Goal: Task Accomplishment & Management: Manage account settings

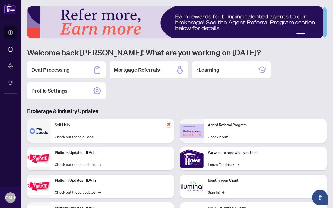
click at [130, 87] on div "Deal Processing Mortgage Referrals rLearning Profile Settings" at bounding box center [177, 80] width 300 height 38
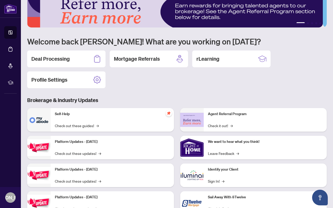
scroll to position [31, 0]
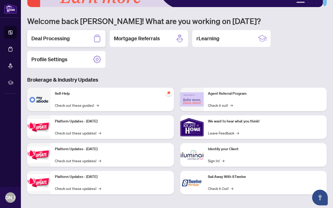
click at [50, 38] on h2 "Deal Processing" at bounding box center [50, 38] width 38 height 7
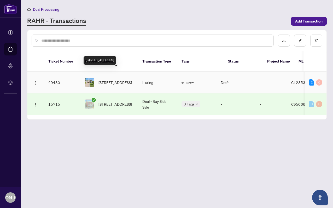
click at [113, 79] on span "[STREET_ADDRESS]" at bounding box center [115, 82] width 33 height 6
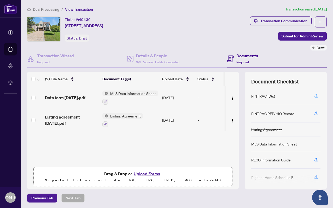
click at [315, 95] on icon "button" at bounding box center [316, 95] width 2 height 3
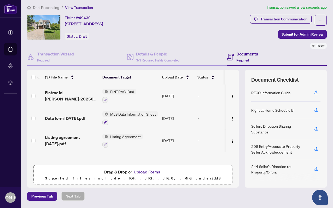
click at [248, 53] on h4 "Documents" at bounding box center [248, 54] width 22 height 6
click at [240, 53] on h4 "Documents" at bounding box center [248, 54] width 22 height 6
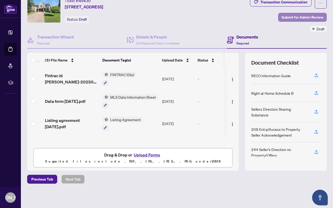
click at [298, 16] on span "Submit for Admin Review" at bounding box center [303, 17] width 42 height 8
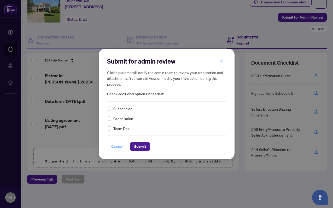
click at [117, 147] on span "Cancel" at bounding box center [116, 146] width 11 height 8
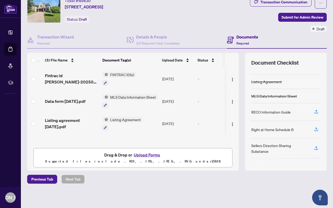
scroll to position [26, 0]
click at [314, 110] on icon "button" at bounding box center [316, 111] width 5 height 5
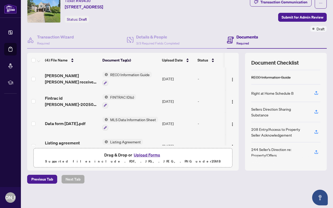
scroll to position [59, 0]
click at [315, 91] on icon "button" at bounding box center [316, 92] width 2 height 3
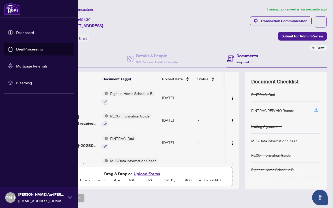
scroll to position [0, 0]
click at [30, 49] on link "Deal Processing" at bounding box center [29, 49] width 26 height 5
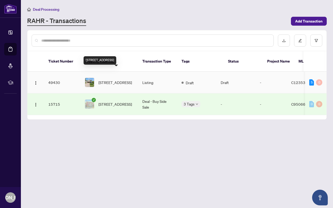
click at [116, 79] on span "[STREET_ADDRESS]" at bounding box center [115, 82] width 33 height 6
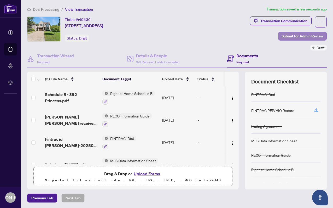
click at [303, 36] on span "Submit for Admin Review" at bounding box center [303, 36] width 42 height 8
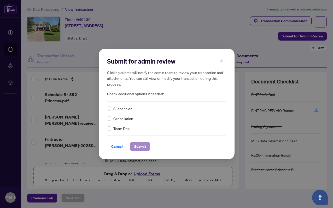
click at [143, 147] on span "Submit" at bounding box center [140, 146] width 12 height 8
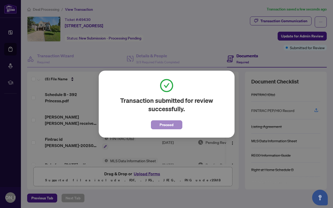
click at [168, 124] on span "Proceed" at bounding box center [167, 124] width 14 height 8
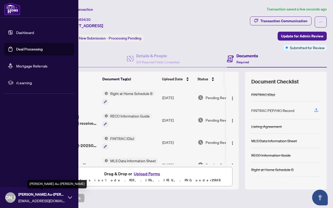
click at [39, 194] on span "[PERSON_NAME] Au-[PERSON_NAME]" at bounding box center [41, 194] width 47 height 6
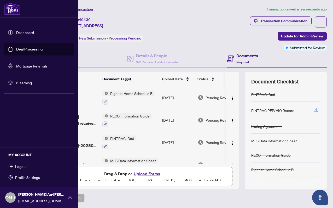
click at [31, 177] on span "Profile Settings" at bounding box center [27, 177] width 25 height 8
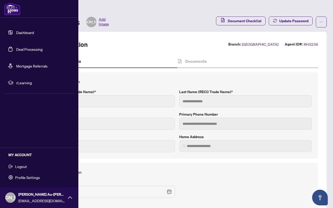
type input "******"
type input "********"
type input "**********"
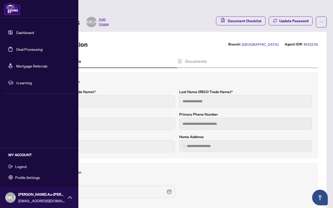
type input "**********"
type input "*********"
type input "*"
type input "*******"
type input "**********"
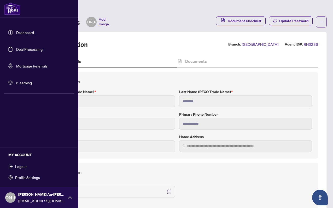
type input "****"
type input "**********"
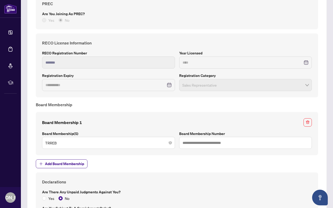
scroll to position [478, 0]
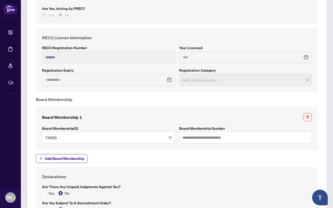
click at [304, 75] on span "Sales Representative" at bounding box center [245, 80] width 127 height 10
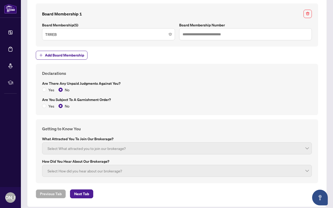
scroll to position [581, 0]
click at [82, 190] on span "Next Tab" at bounding box center [81, 194] width 15 height 8
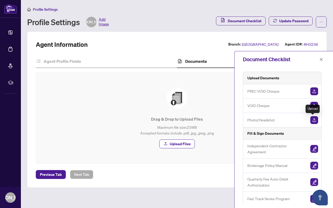
click at [313, 119] on img "button" at bounding box center [314, 120] width 8 height 8
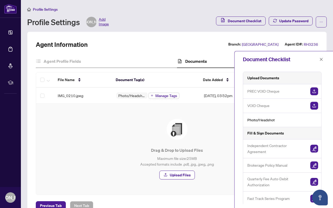
click at [103, 21] on span "Add Image" at bounding box center [104, 22] width 10 height 10
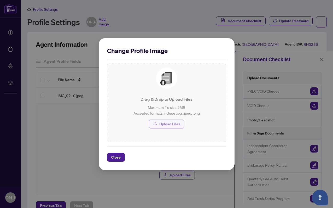
click at [173, 124] on span "Upload Files" at bounding box center [169, 124] width 21 height 8
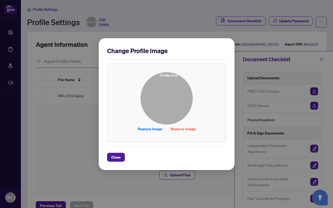
click at [167, 97] on img at bounding box center [167, 98] width 52 height 52
click at [182, 128] on span "Remove Image" at bounding box center [183, 129] width 25 height 8
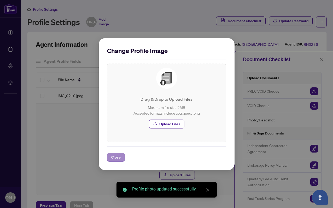
click at [118, 156] on span "Close" at bounding box center [115, 157] width 9 height 8
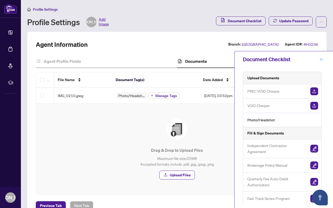
click at [322, 58] on icon "close" at bounding box center [322, 59] width 4 height 4
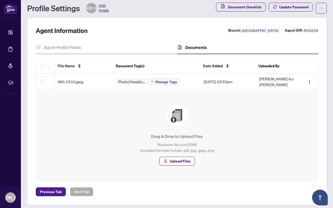
scroll to position [14, 0]
click at [308, 80] on img "button" at bounding box center [310, 82] width 4 height 4
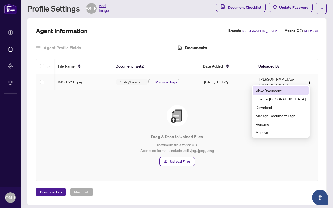
click at [287, 90] on span "View Document" at bounding box center [281, 91] width 50 height 6
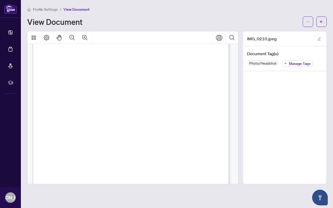
scroll to position [42, 0]
click at [46, 36] on icon "Page Layout" at bounding box center [46, 37] width 6 height 6
click at [323, 21] on icon "arrow-left" at bounding box center [322, 22] width 4 height 4
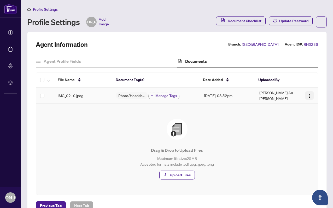
click at [308, 94] on img "button" at bounding box center [310, 96] width 4 height 4
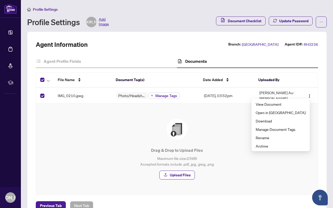
click at [229, 143] on div "Drag & Drop to Upload Files Maximum file size: 25 MB Accepted formats include .…" at bounding box center [177, 149] width 261 height 61
click at [320, 22] on icon "ellipsis" at bounding box center [322, 22] width 4 height 4
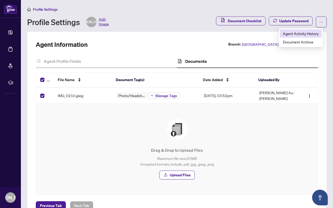
click at [295, 33] on span "Agent Activity History" at bounding box center [301, 34] width 36 height 6
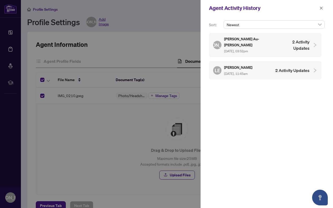
click at [303, 41] on h4 "2 Activity Updates" at bounding box center [294, 45] width 29 height 13
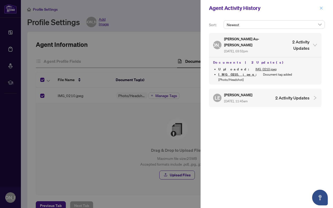
click at [321, 7] on icon "close" at bounding box center [322, 8] width 4 height 4
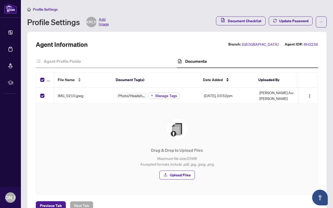
scroll to position [0, 1]
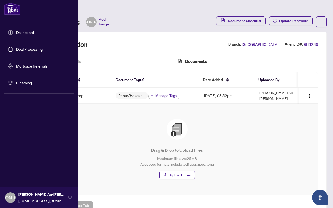
click at [40, 197] on span "[PERSON_NAME] Au-[PERSON_NAME]" at bounding box center [41, 194] width 47 height 6
click at [22, 167] on span "Logout" at bounding box center [21, 166] width 12 height 8
